Goal: Find specific page/section: Find specific page/section

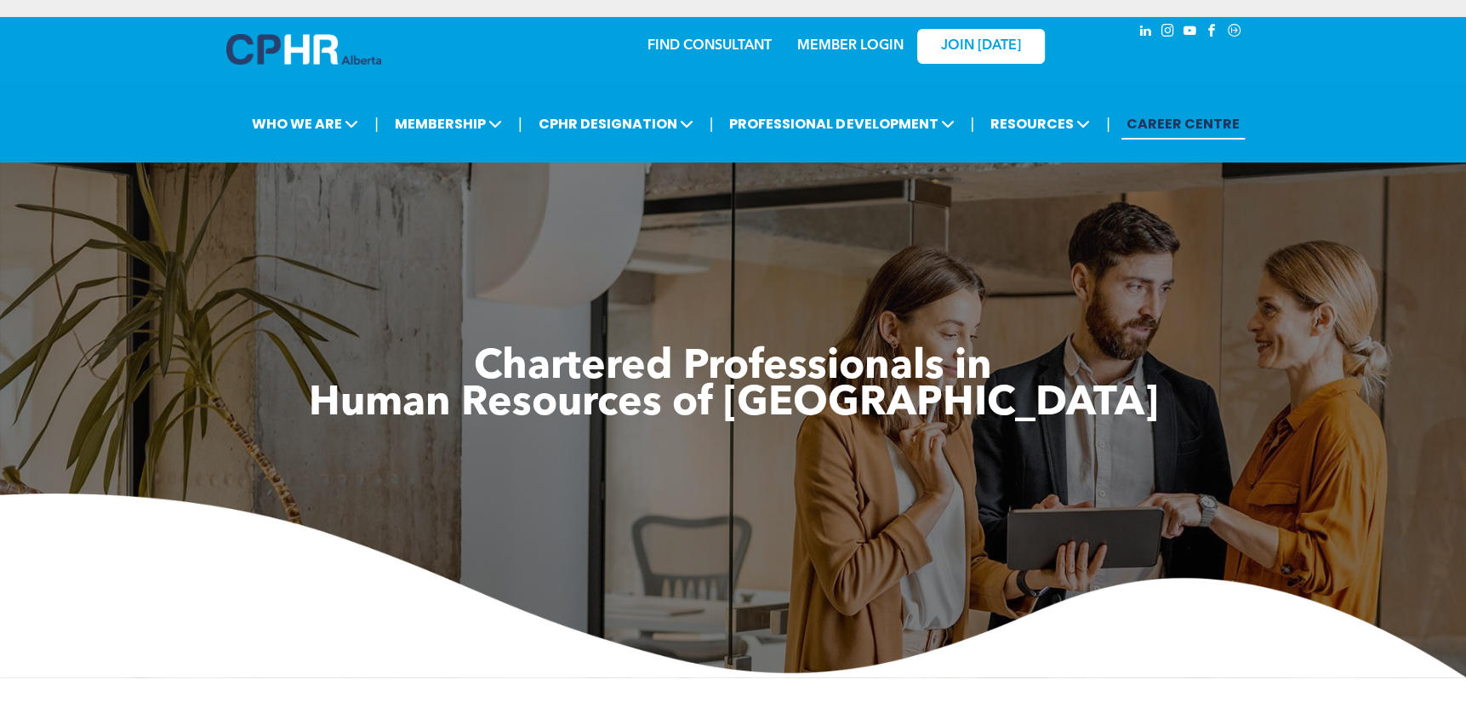
click at [862, 43] on link "MEMBER LOGIN" at bounding box center [850, 46] width 106 height 14
click at [1156, 120] on link "CAREER CENTRE" at bounding box center [1182, 123] width 123 height 31
